Goal: Communication & Community: Share content

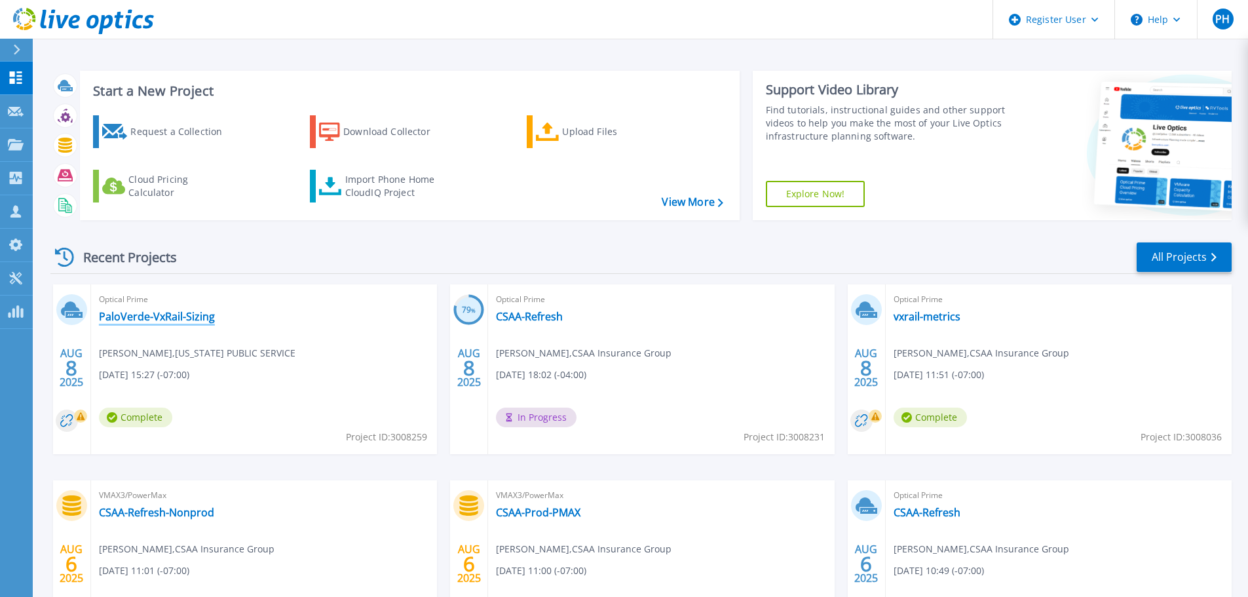
click at [168, 319] on link "PaloVerde-VxRail-Sizing" at bounding box center [157, 316] width 116 height 13
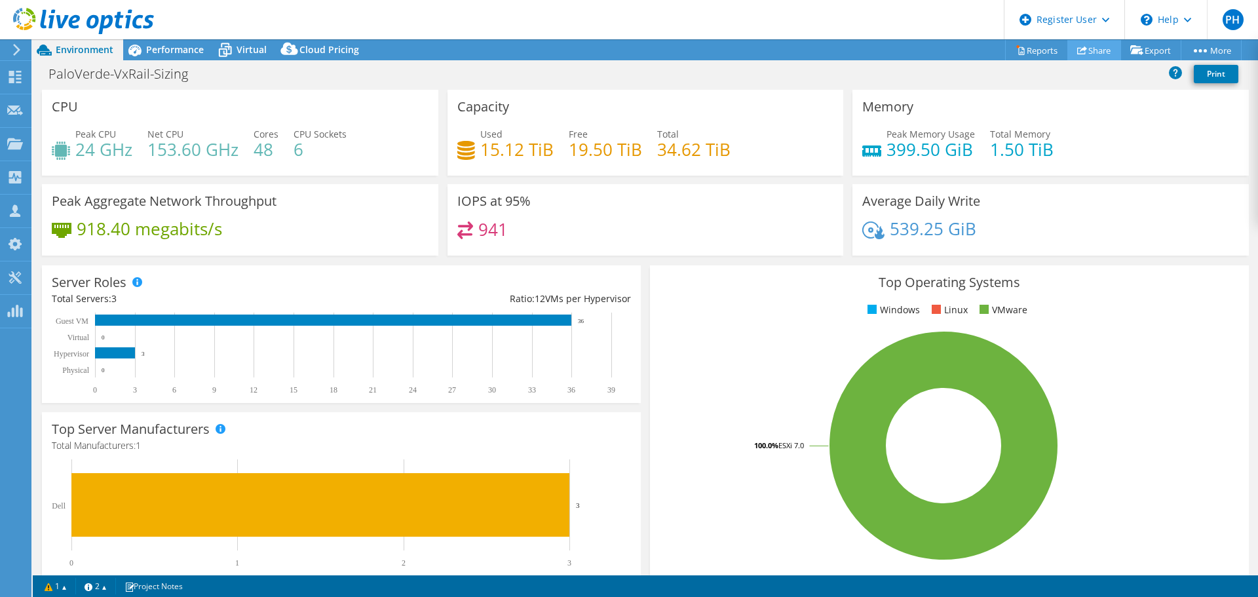
click at [1098, 55] on link "Share" at bounding box center [1094, 50] width 54 height 20
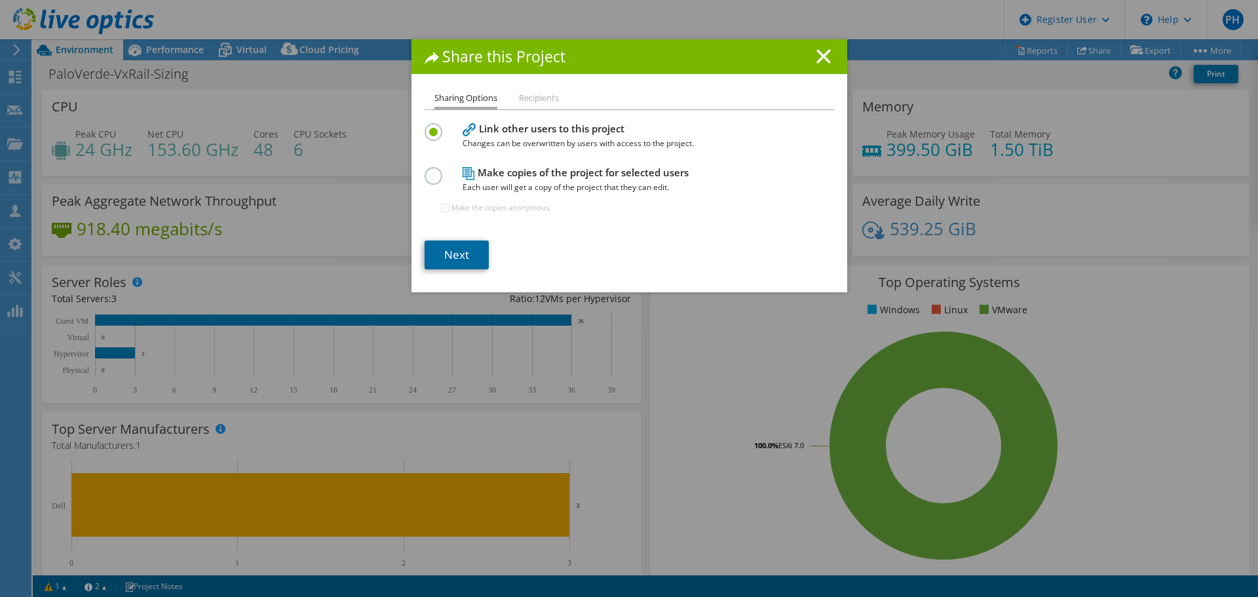
click at [431, 253] on link "Next" at bounding box center [456, 254] width 64 height 29
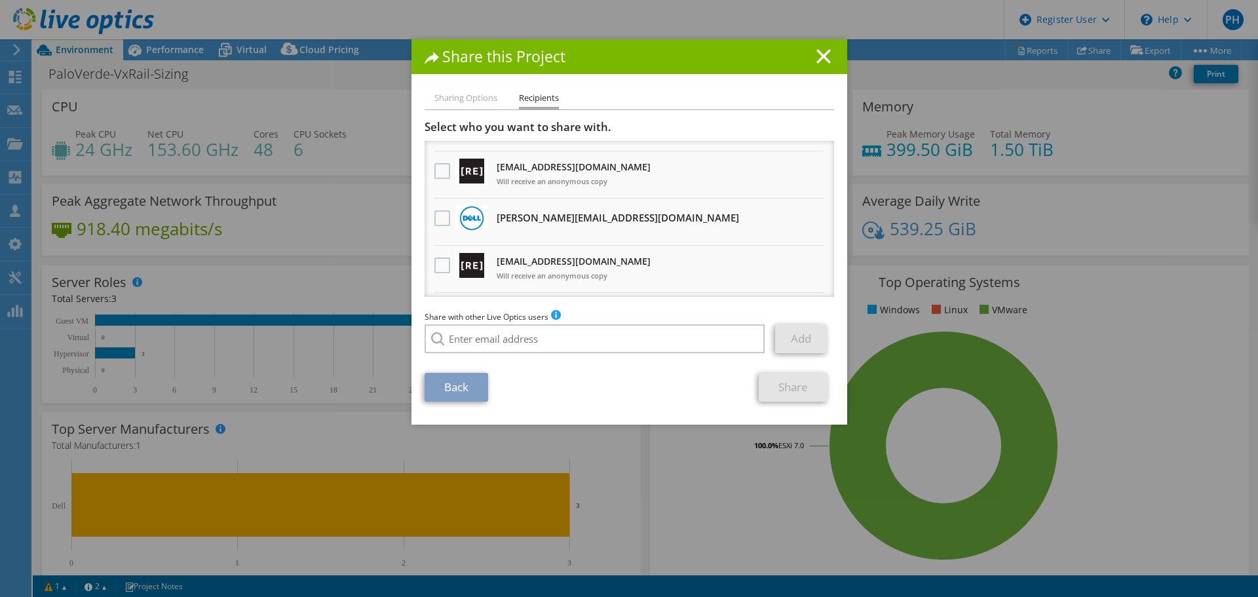
scroll to position [65, 0]
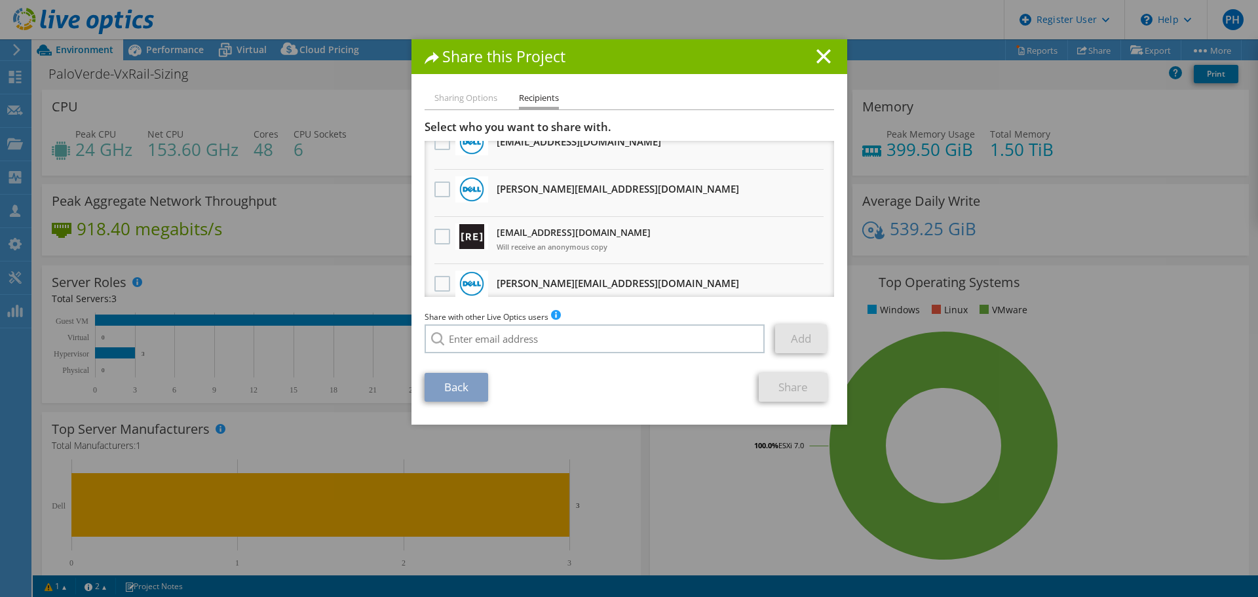
click at [440, 198] on div at bounding box center [442, 190] width 22 height 28
click at [440, 187] on label at bounding box center [443, 189] width 19 height 16
click at [0, 0] on input "checkbox" at bounding box center [0, 0] width 0 height 0
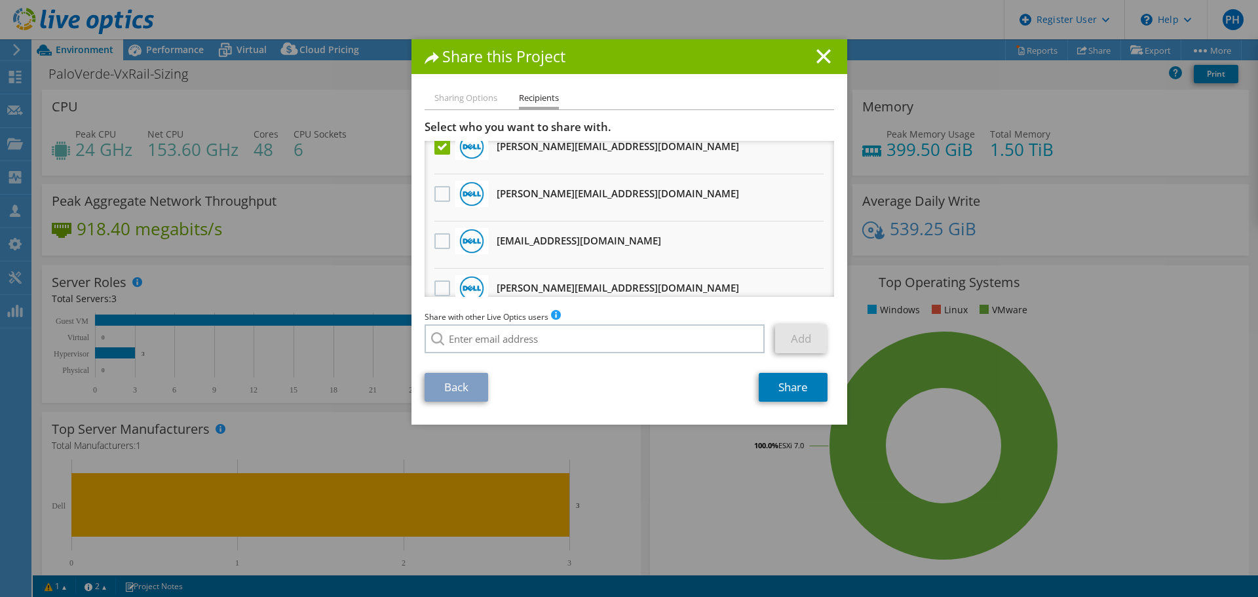
scroll to position [457, 0]
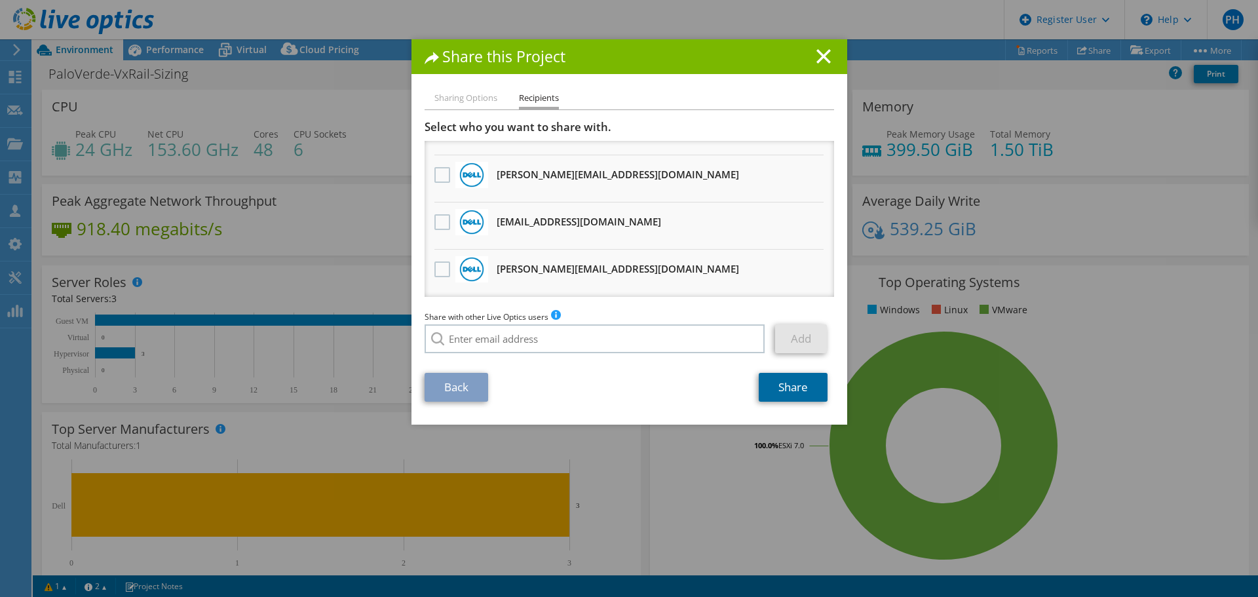
click at [803, 383] on link "Share" at bounding box center [792, 387] width 69 height 29
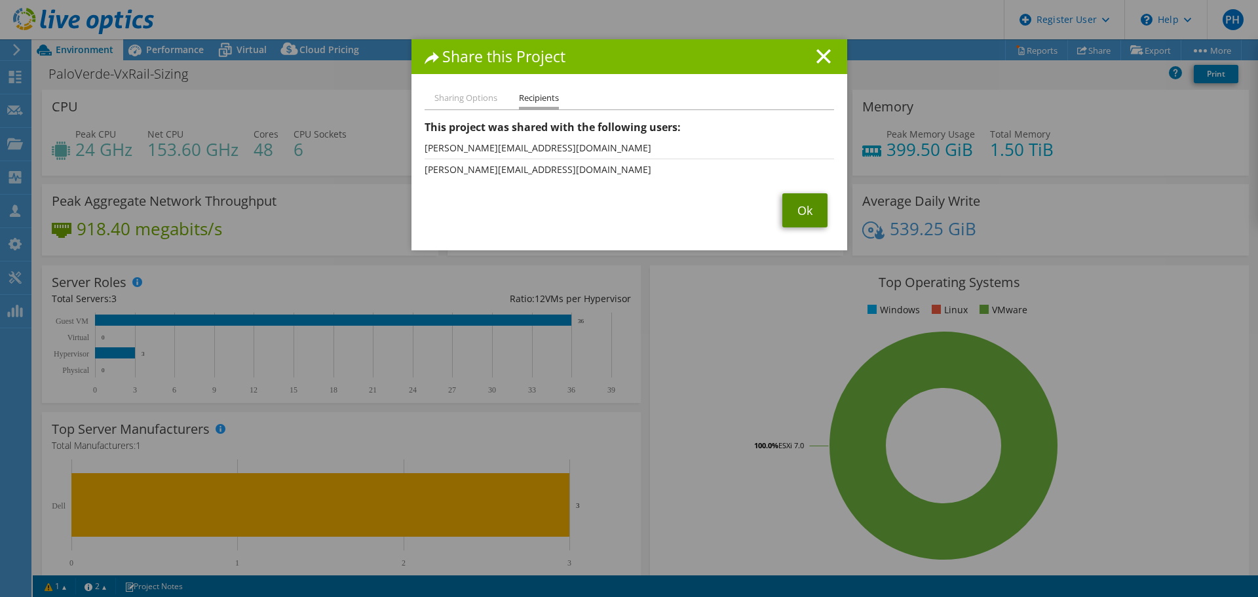
click at [806, 207] on link "Ok" at bounding box center [804, 210] width 45 height 34
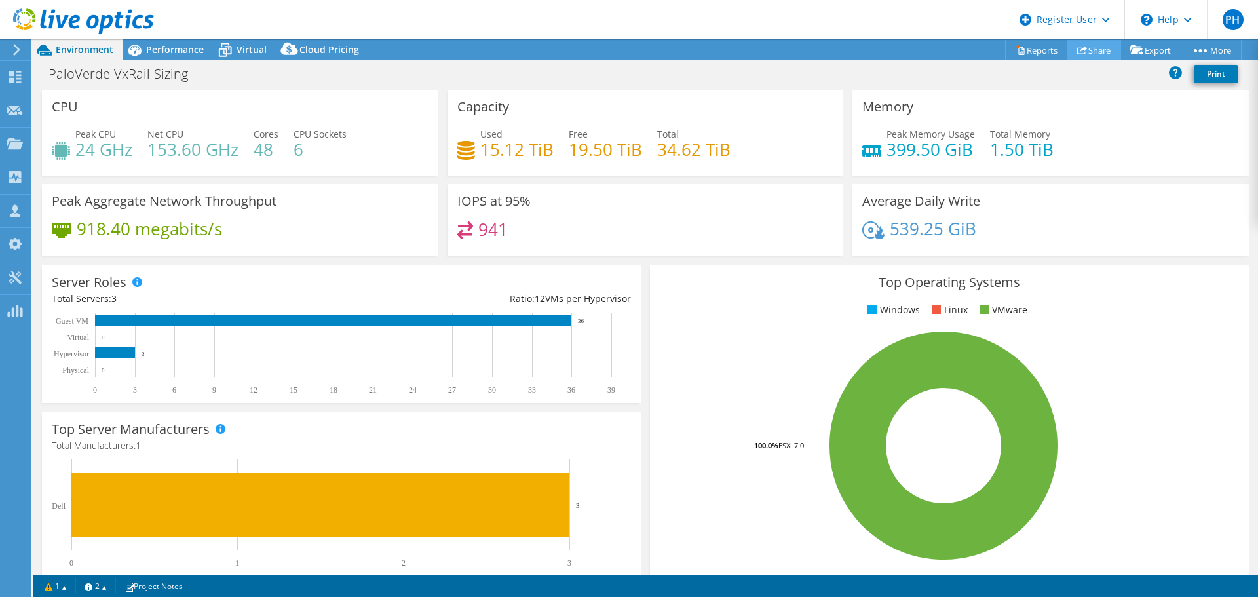
click at [1086, 48] on link "Share" at bounding box center [1094, 50] width 54 height 20
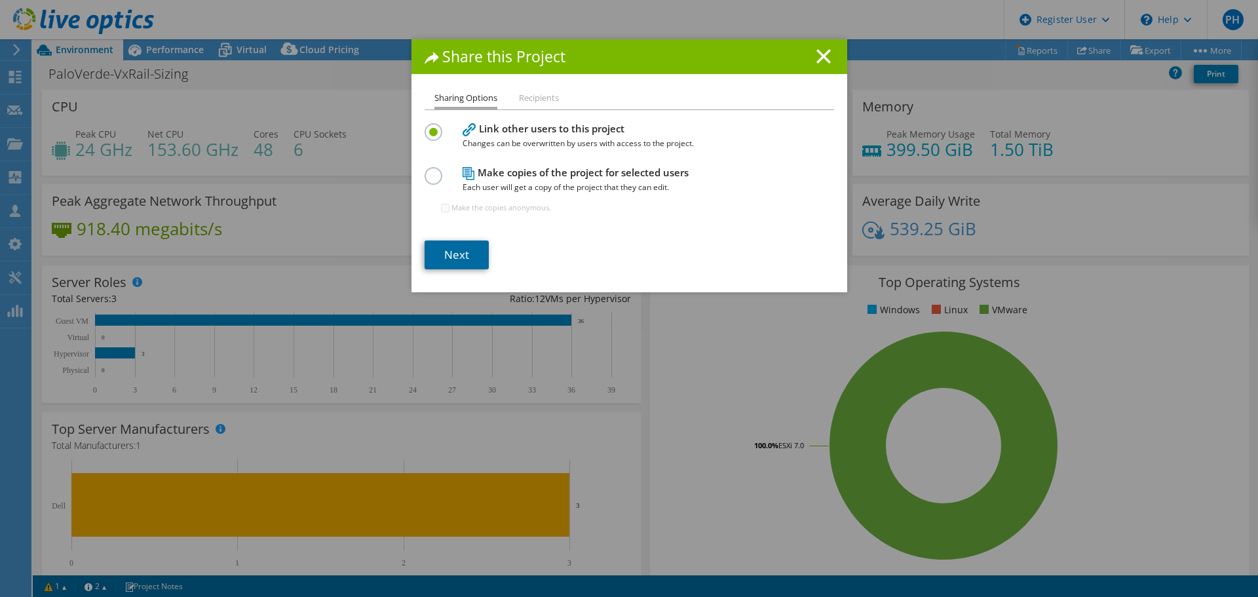
click at [449, 261] on link "Next" at bounding box center [456, 254] width 64 height 29
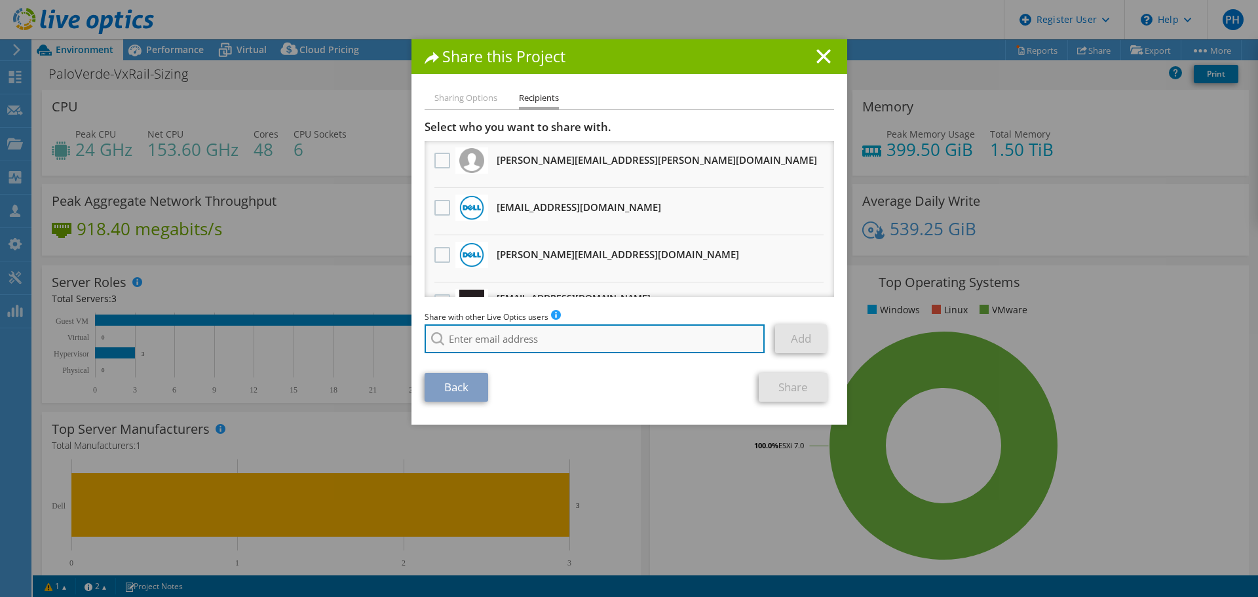
click at [504, 340] on input "search" at bounding box center [594, 338] width 341 height 29
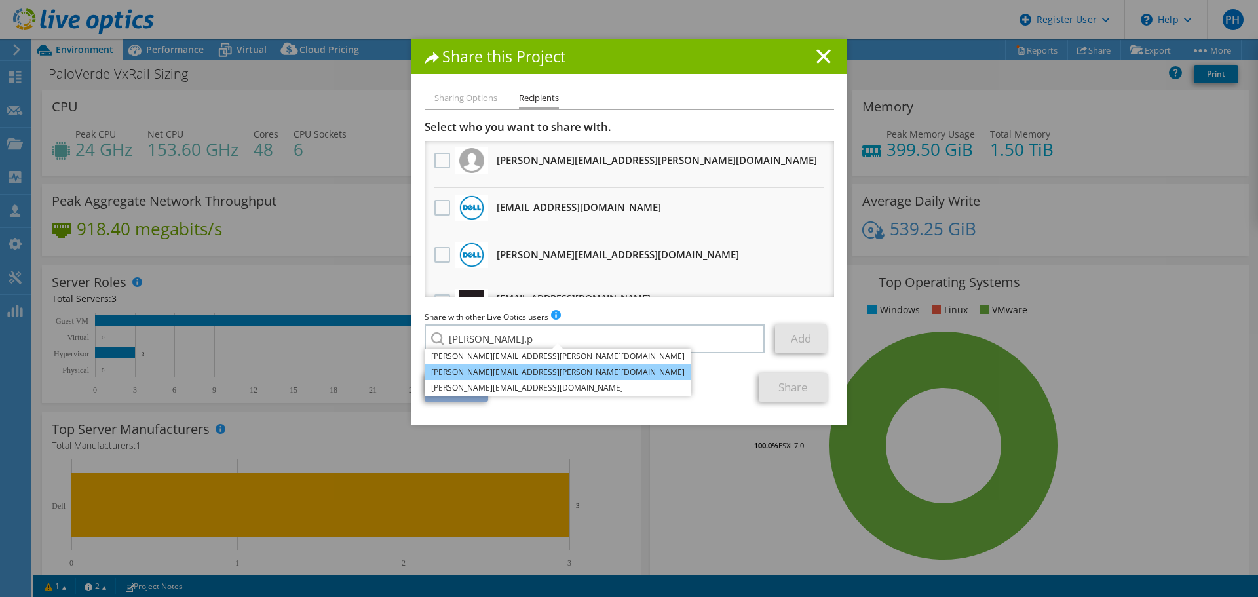
click at [527, 374] on li "Darryl.Payne@Dell.com" at bounding box center [557, 372] width 267 height 16
type input "Darryl.Payne@Dell.com"
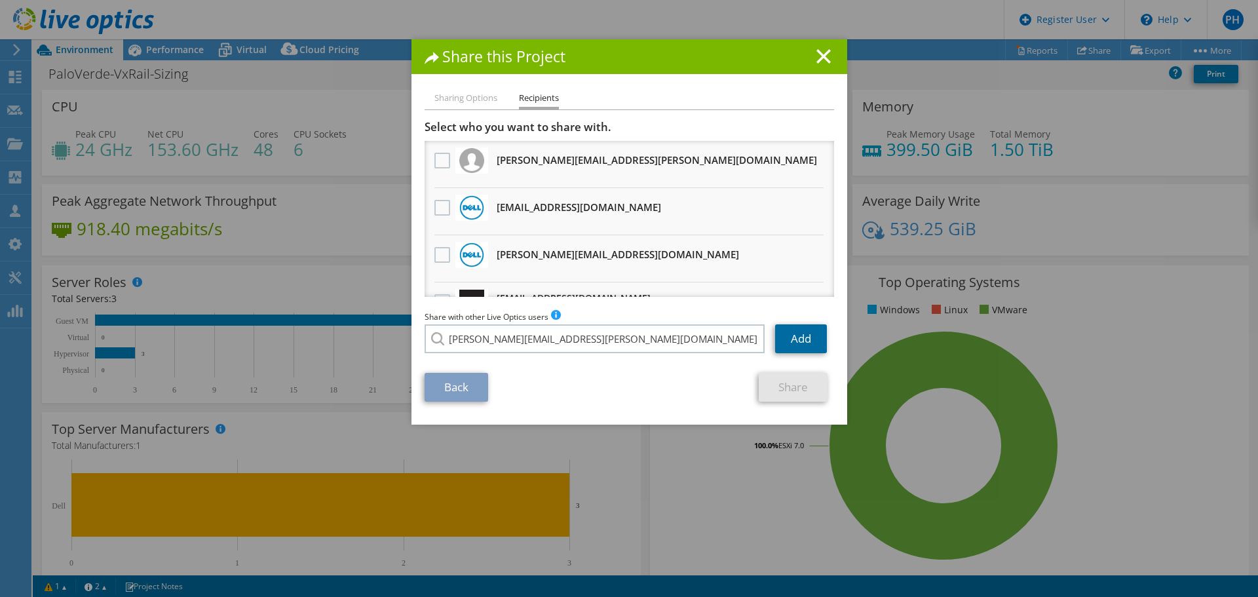
click at [808, 331] on link "Add" at bounding box center [801, 338] width 52 height 29
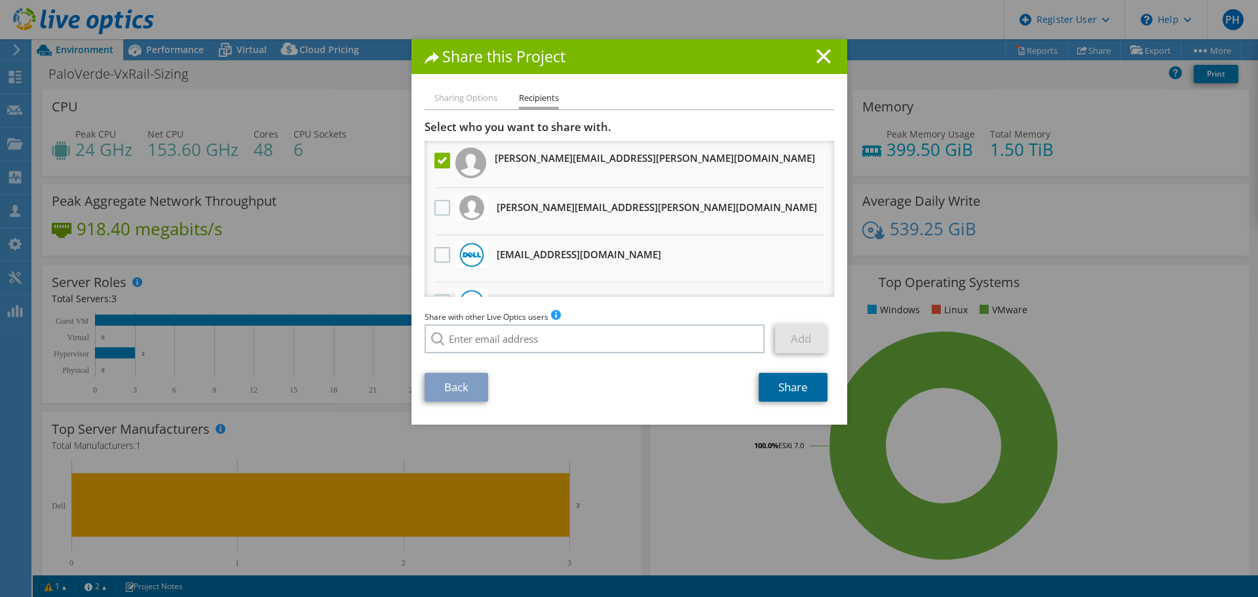
click at [799, 396] on link "Share" at bounding box center [792, 387] width 69 height 29
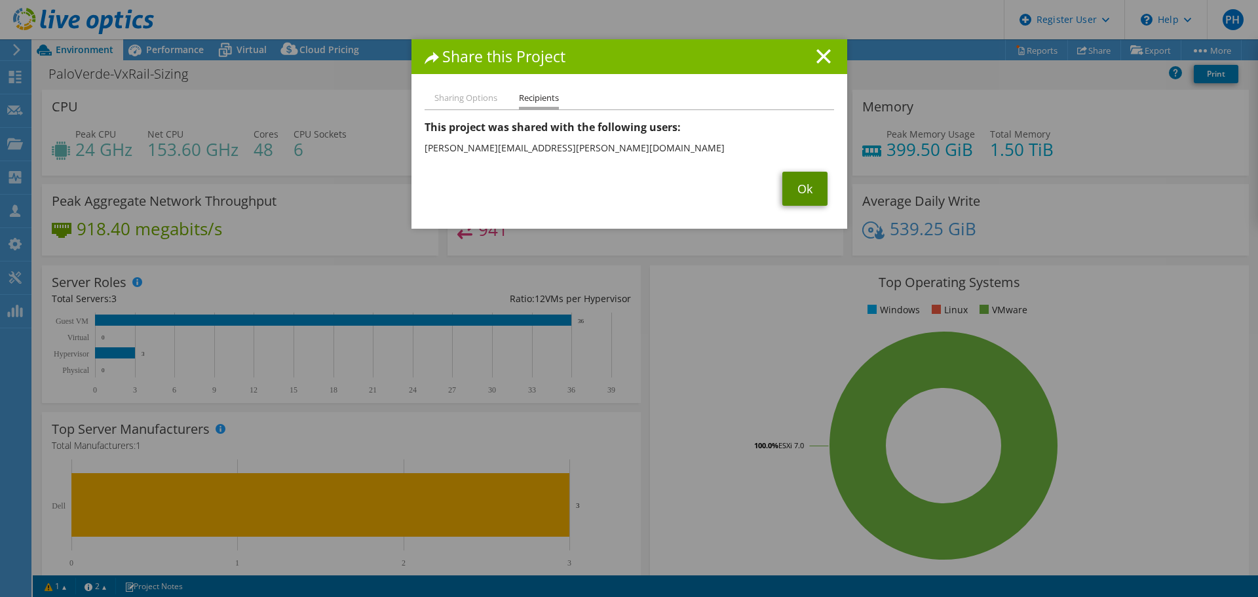
click at [820, 186] on link "Ok" at bounding box center [804, 189] width 45 height 34
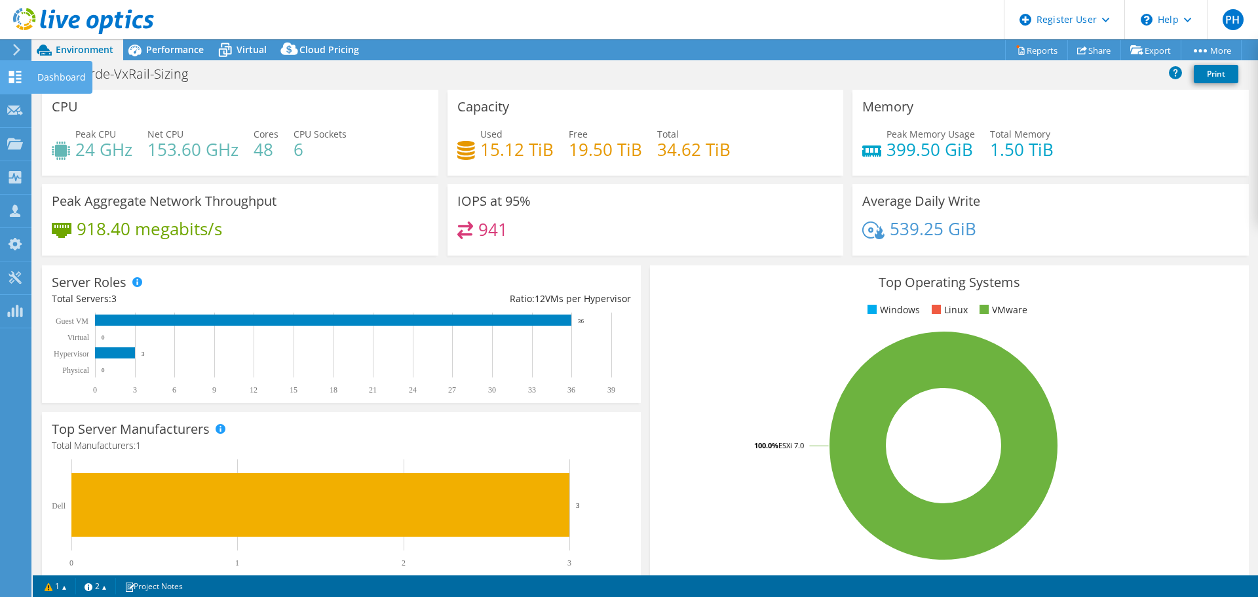
click at [18, 73] on icon at bounding box center [15, 77] width 16 height 12
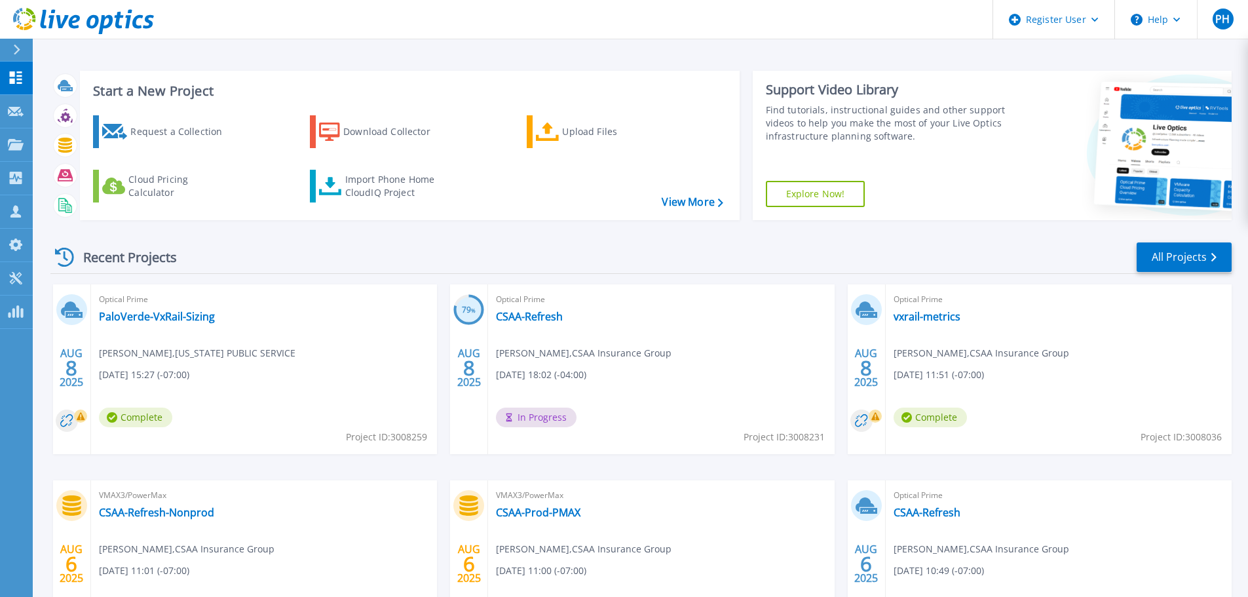
click at [429, 303] on span "Optical Prime" at bounding box center [264, 299] width 330 height 14
click at [521, 319] on link "CSAA-Refresh" at bounding box center [529, 316] width 67 height 13
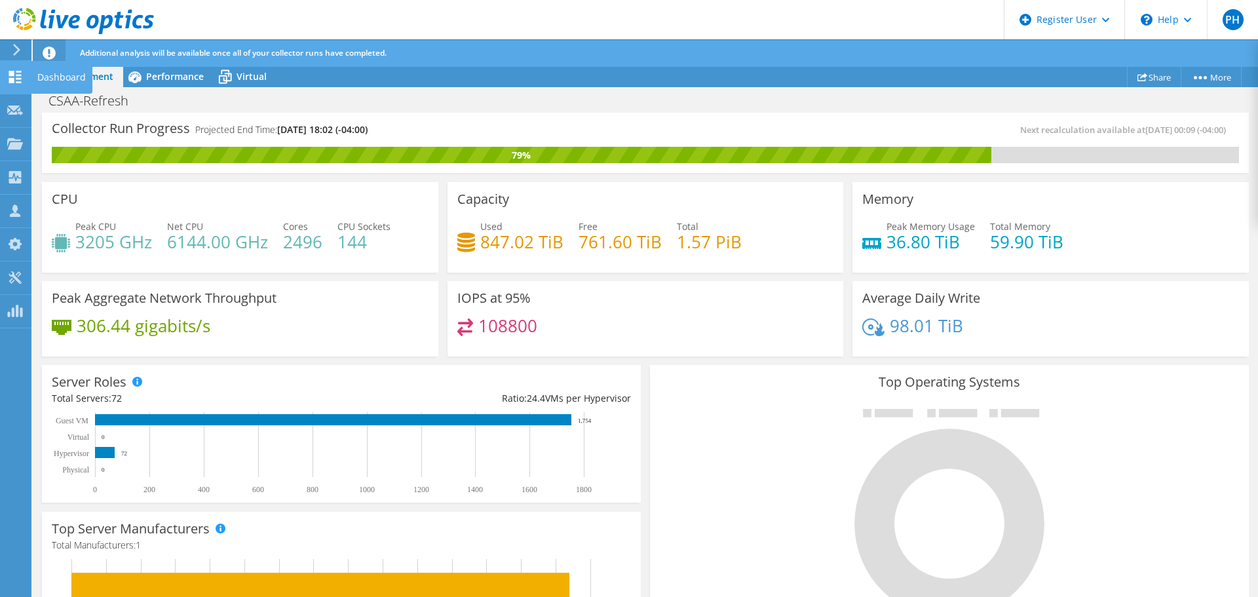
click at [10, 82] on use at bounding box center [15, 77] width 12 height 12
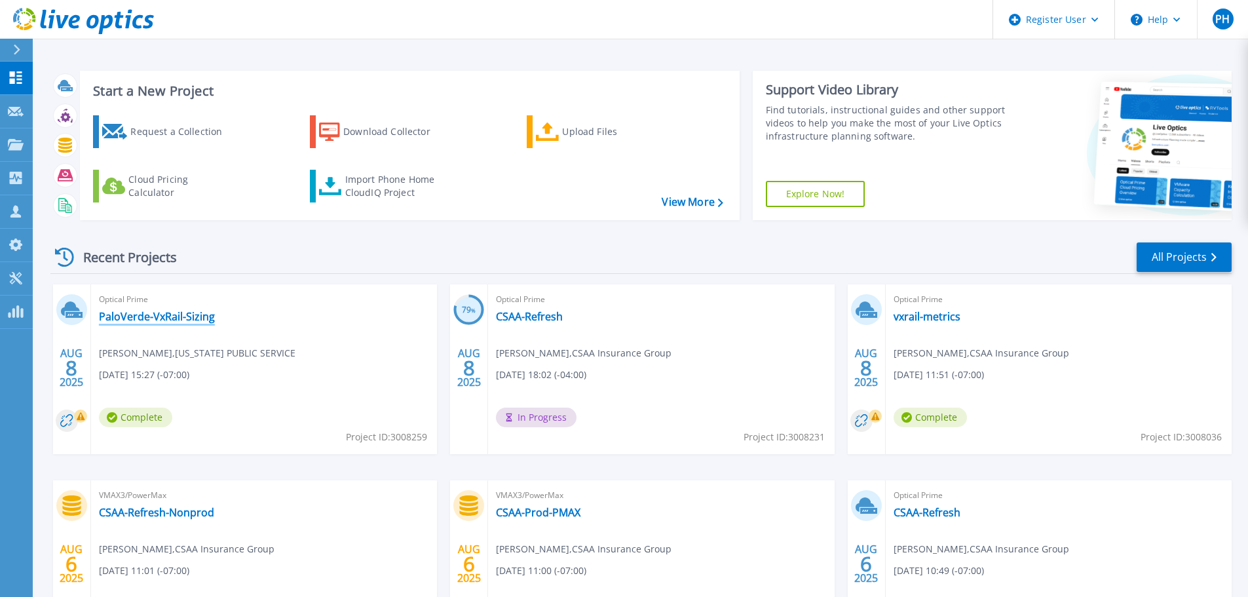
click at [175, 318] on link "PaloVerde-VxRail-Sizing" at bounding box center [157, 316] width 116 height 13
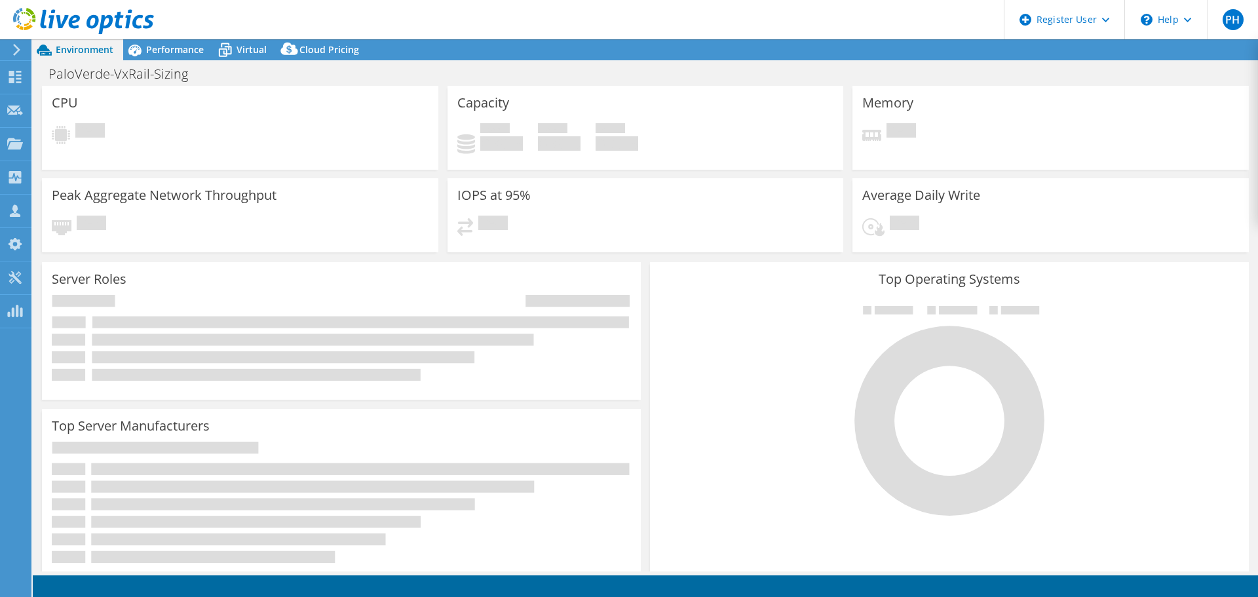
select select "USD"
